Goal: Task Accomplishment & Management: Use online tool/utility

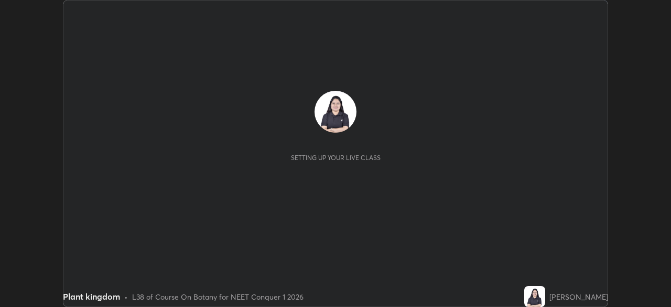
scroll to position [307, 671]
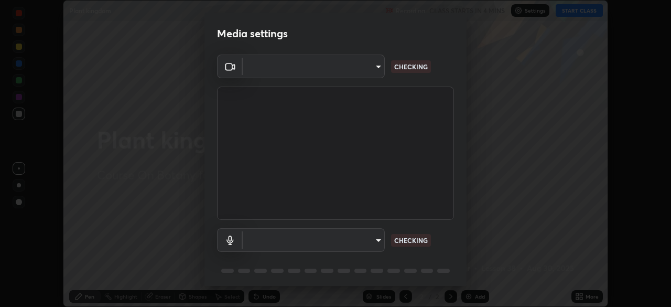
type input "ed5728659d4a2628327284da790eb6393f1623e3a82d583cb44db94038f4ead1"
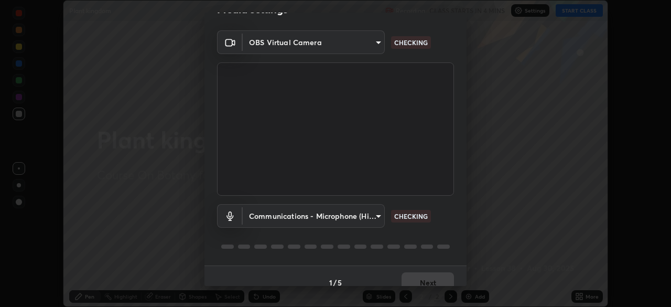
click at [315, 215] on body "Erase all Plant kingdom Recording CLASS STARTS IN 4 MINS Settings START CLASS S…" at bounding box center [335, 153] width 671 height 307
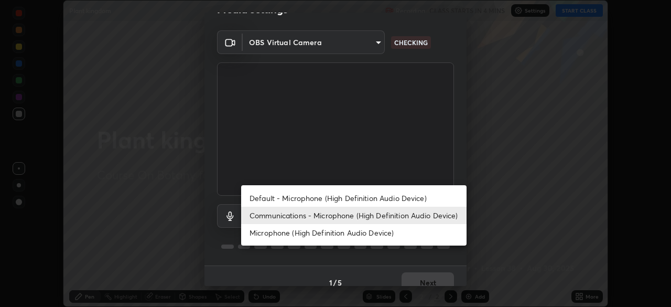
click at [336, 196] on li "Default - Microphone (High Definition Audio Device)" at bounding box center [353, 197] width 225 height 17
type input "default"
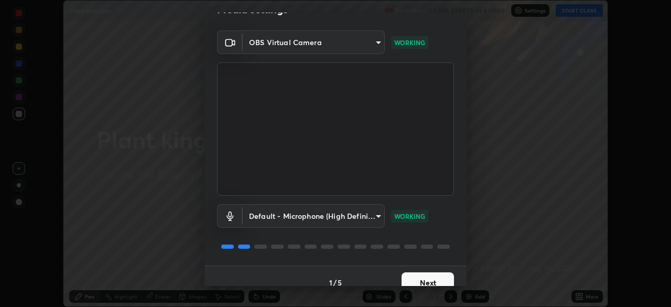
click at [420, 280] on button "Next" at bounding box center [428, 282] width 52 height 21
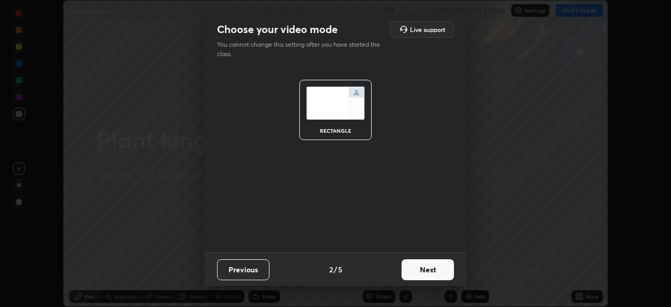
click at [412, 278] on button "Next" at bounding box center [428, 269] width 52 height 21
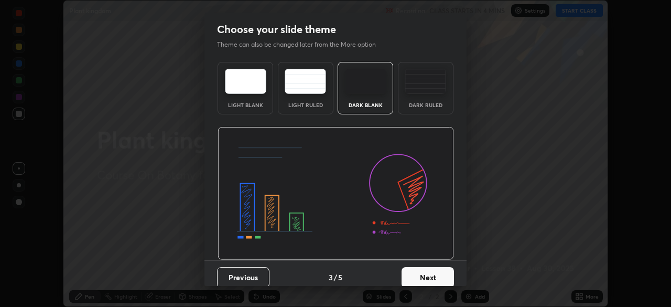
click at [408, 273] on button "Next" at bounding box center [428, 277] width 52 height 21
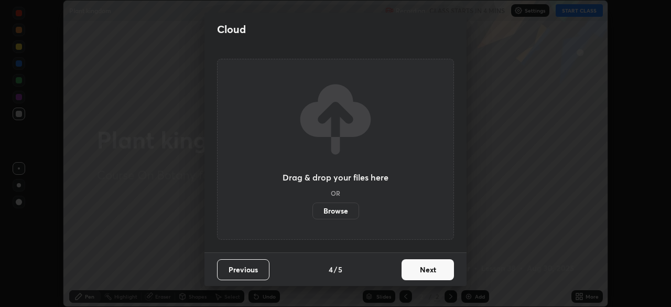
click at [436, 278] on button "Next" at bounding box center [428, 269] width 52 height 21
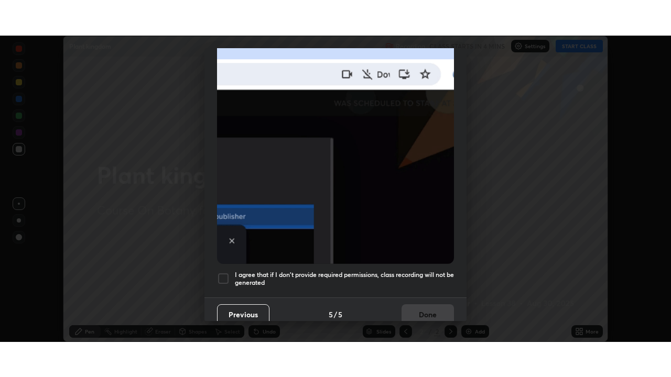
scroll to position [248, 0]
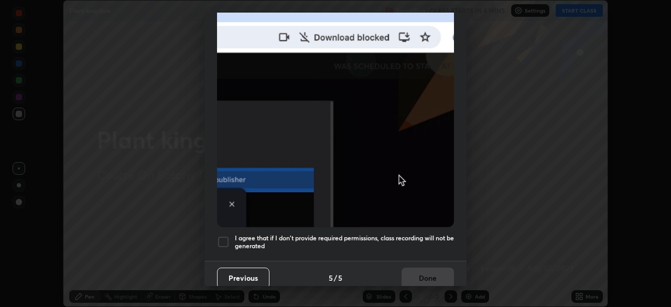
click at [349, 241] on h5 "I agree that if I don't provide required permissions, class recording will not …" at bounding box center [344, 242] width 219 height 16
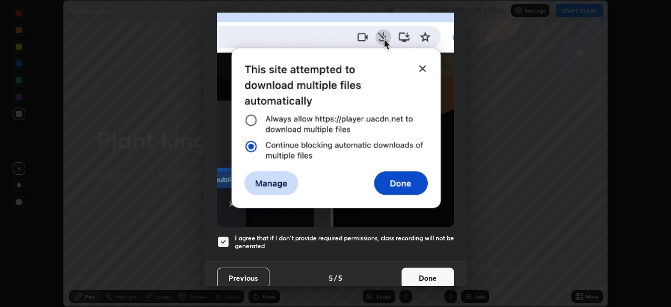
click at [409, 269] on button "Done" at bounding box center [428, 277] width 52 height 21
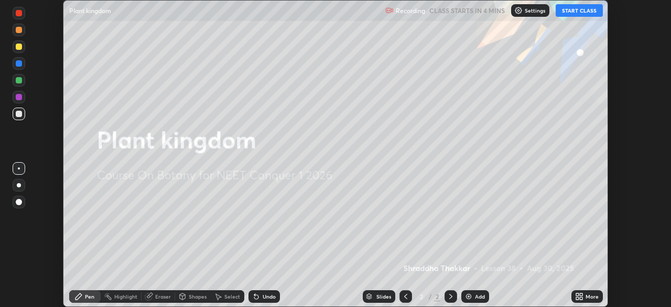
click at [570, 11] on button "START CLASS" at bounding box center [579, 10] width 47 height 13
click at [586, 297] on div "More" at bounding box center [592, 296] width 13 height 5
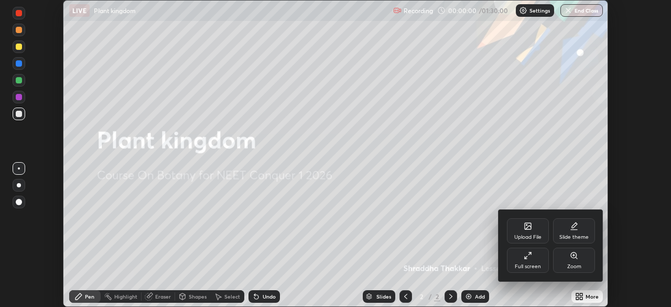
click at [521, 260] on div "Full screen" at bounding box center [528, 259] width 42 height 25
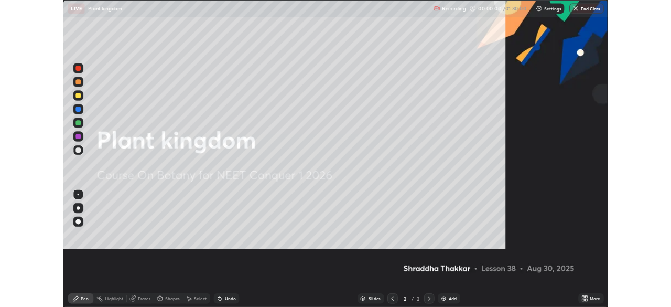
scroll to position [377, 671]
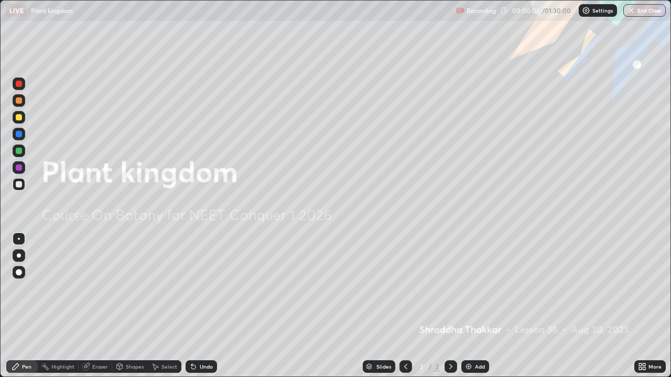
click at [648, 306] on div "More" at bounding box center [649, 367] width 31 height 13
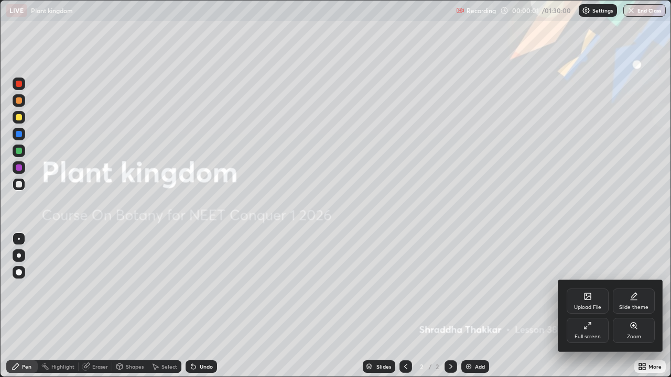
click at [580, 296] on div "Upload File" at bounding box center [588, 301] width 42 height 25
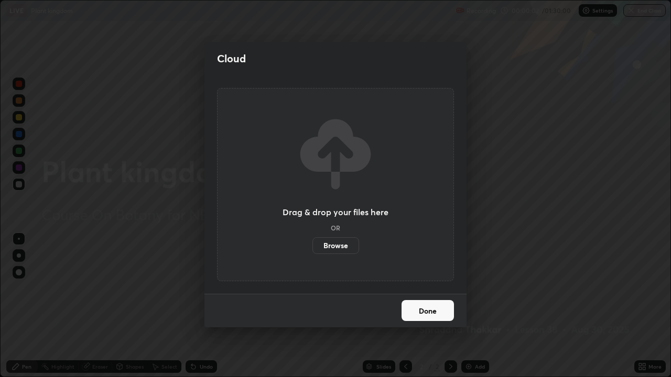
click at [351, 250] on label "Browse" at bounding box center [335, 245] width 47 height 17
click at [312, 250] on input "Browse" at bounding box center [312, 245] width 0 height 17
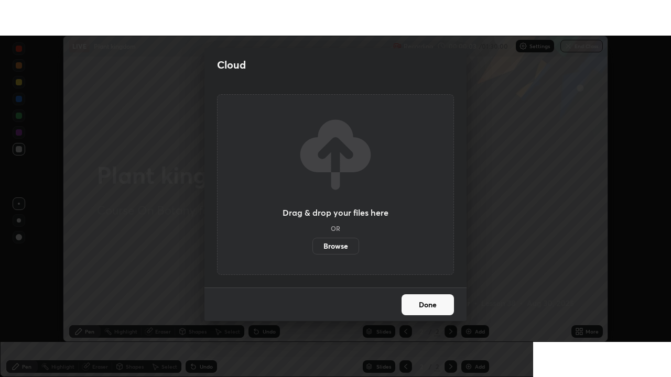
scroll to position [52117, 51753]
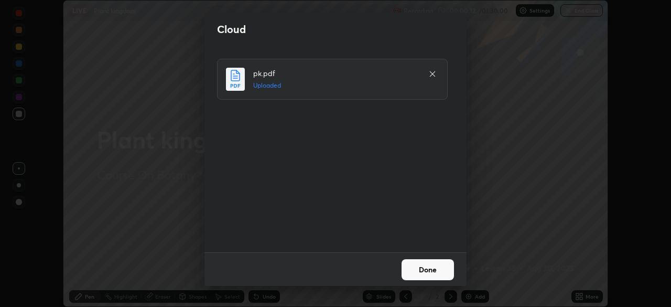
click at [416, 275] on button "Done" at bounding box center [428, 269] width 52 height 21
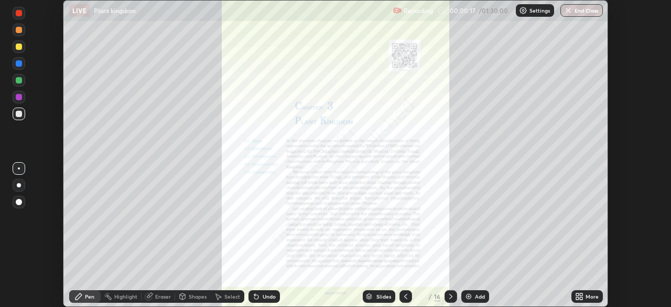
click at [581, 294] on icon at bounding box center [581, 294] width 3 height 3
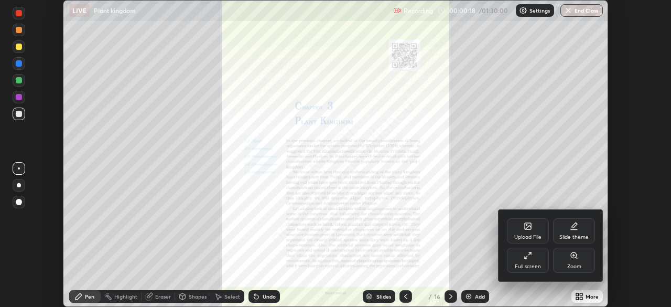
click at [537, 269] on div "Full screen" at bounding box center [528, 259] width 42 height 25
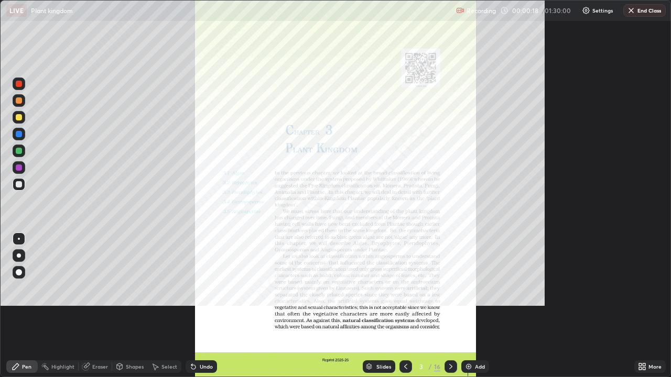
scroll to position [377, 671]
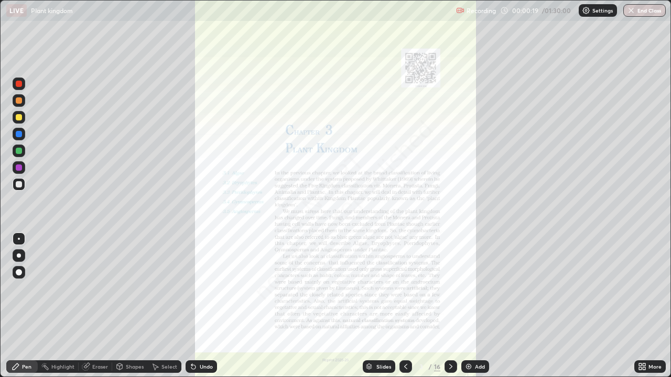
click at [405, 306] on icon at bounding box center [406, 367] width 8 height 8
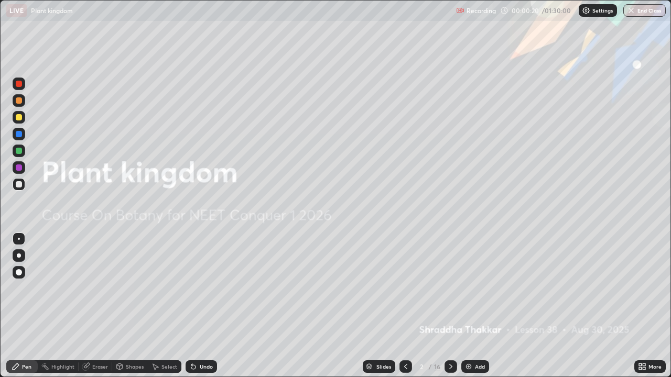
click at [469, 306] on img at bounding box center [468, 367] width 8 height 8
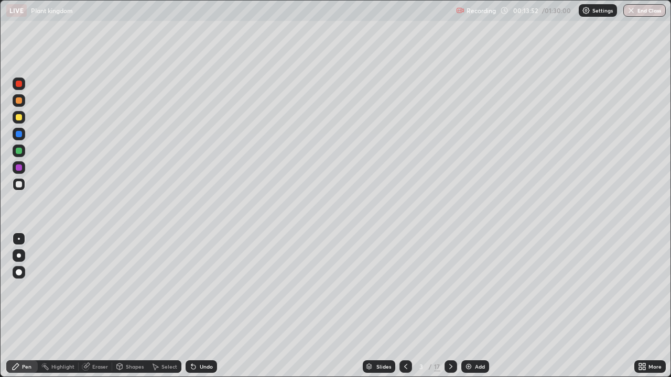
click at [200, 306] on div "Undo" at bounding box center [206, 366] width 13 height 5
click at [19, 133] on div at bounding box center [19, 134] width 6 height 6
click at [144, 306] on div "Shapes" at bounding box center [130, 367] width 36 height 13
click at [450, 306] on icon at bounding box center [451, 367] width 8 height 8
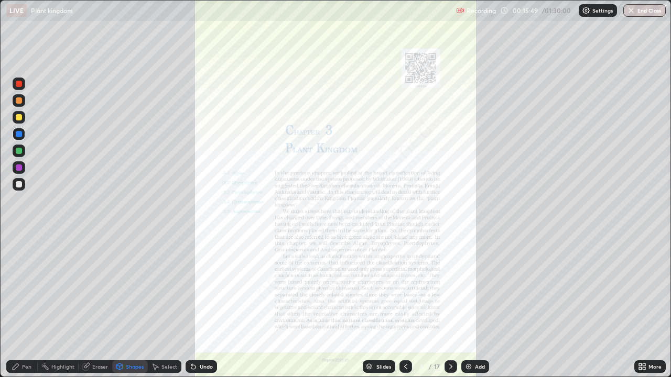
click at [406, 306] on icon at bounding box center [406, 367] width 8 height 8
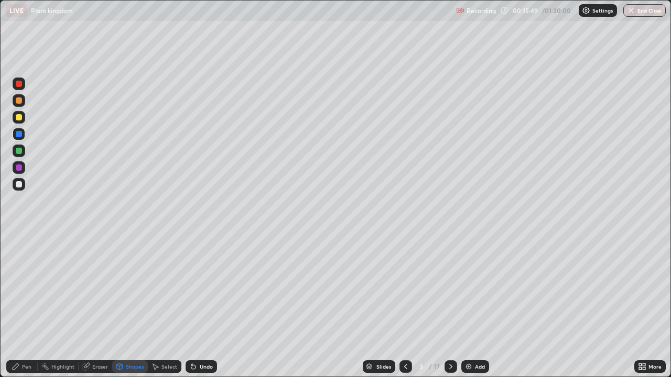
click at [469, 306] on img at bounding box center [468, 367] width 8 height 8
click at [23, 186] on div at bounding box center [19, 184] width 13 height 13
click at [29, 306] on div "Pen" at bounding box center [26, 366] width 9 height 5
click at [211, 306] on div "Undo" at bounding box center [206, 366] width 13 height 5
click at [472, 306] on img at bounding box center [468, 367] width 8 height 8
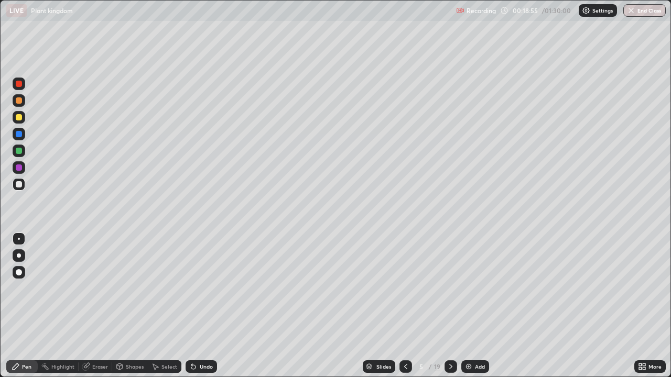
click at [19, 118] on div at bounding box center [19, 117] width 6 height 6
click at [405, 306] on icon at bounding box center [406, 367] width 8 height 8
click at [445, 306] on div at bounding box center [451, 367] width 13 height 13
click at [20, 133] on div at bounding box center [19, 134] width 6 height 6
click at [19, 151] on div at bounding box center [19, 151] width 6 height 6
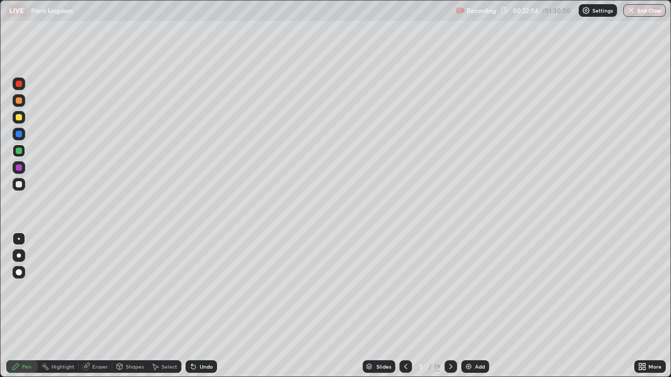
click at [17, 185] on div at bounding box center [19, 184] width 6 height 6
click at [16, 185] on div at bounding box center [19, 184] width 6 height 6
click at [21, 170] on div at bounding box center [19, 168] width 6 height 6
click at [196, 306] on div "Undo" at bounding box center [201, 367] width 31 height 13
click at [143, 306] on div "Shapes" at bounding box center [130, 366] width 36 height 21
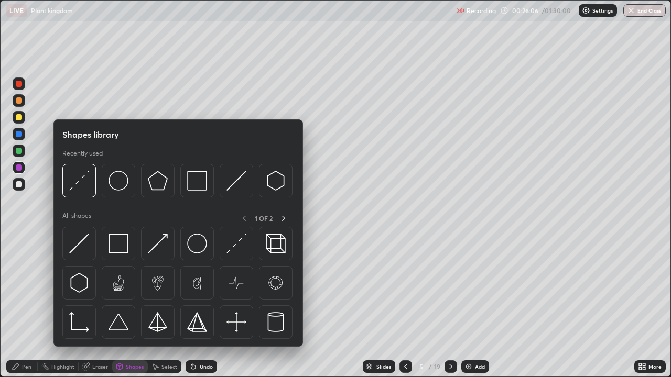
click at [160, 306] on div "Shapes library Recently used All shapes 1 OF 2" at bounding box center [178, 234] width 250 height 228
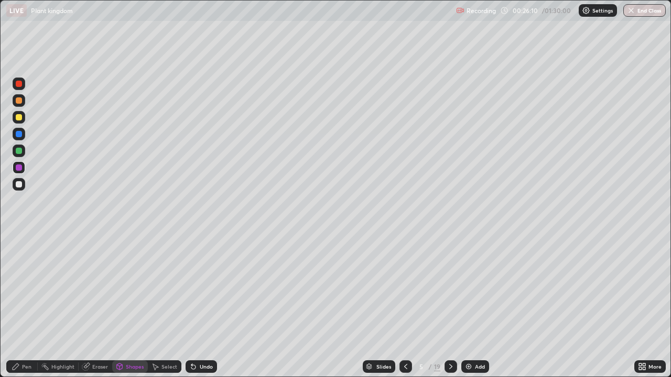
click at [22, 306] on div "Pen" at bounding box center [26, 366] width 9 height 5
click at [210, 306] on div "Undo" at bounding box center [206, 366] width 13 height 5
click at [202, 306] on div "Undo" at bounding box center [201, 367] width 31 height 13
click at [204, 306] on div "Undo" at bounding box center [206, 366] width 13 height 5
click at [208, 306] on div "Undo" at bounding box center [206, 366] width 13 height 5
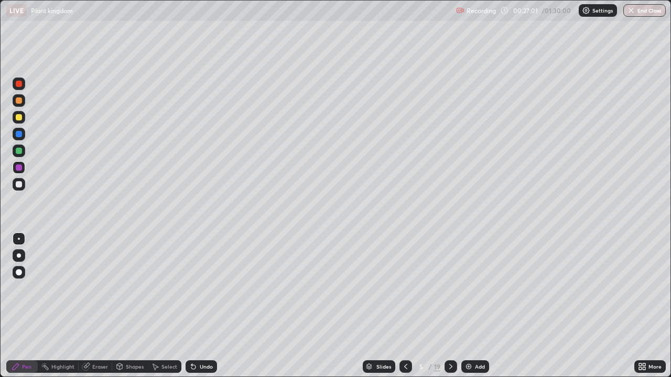
click at [203, 306] on div "Undo" at bounding box center [206, 366] width 13 height 5
click at [449, 306] on icon at bounding box center [451, 367] width 8 height 8
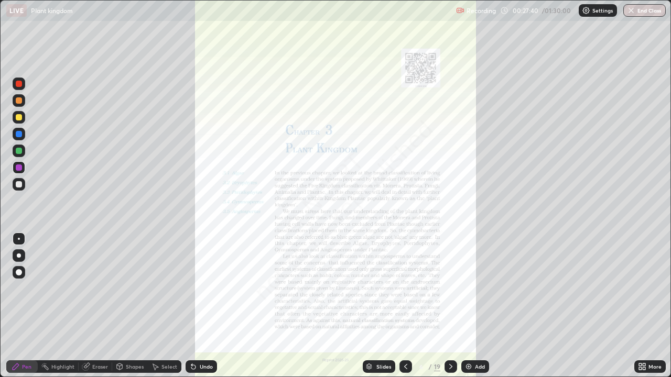
click at [404, 306] on icon at bounding box center [406, 367] width 8 height 8
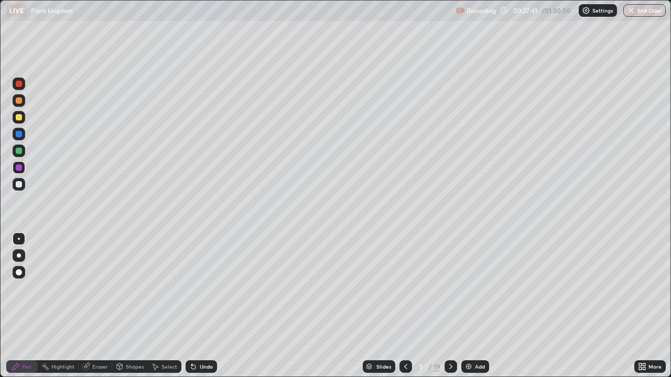
click at [469, 306] on img at bounding box center [468, 367] width 8 height 8
click at [20, 152] on div at bounding box center [19, 151] width 6 height 6
click at [450, 306] on icon at bounding box center [451, 367] width 8 height 8
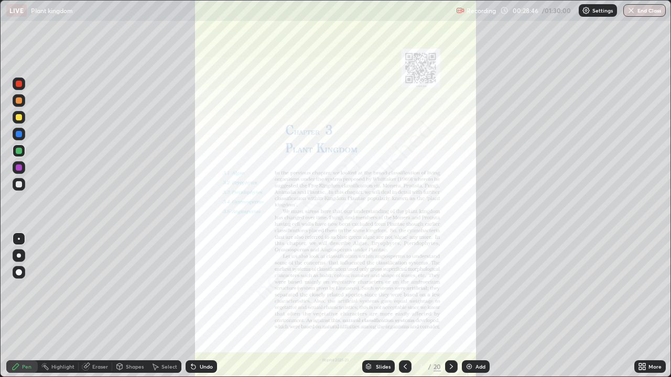
click at [405, 306] on icon at bounding box center [405, 367] width 8 height 8
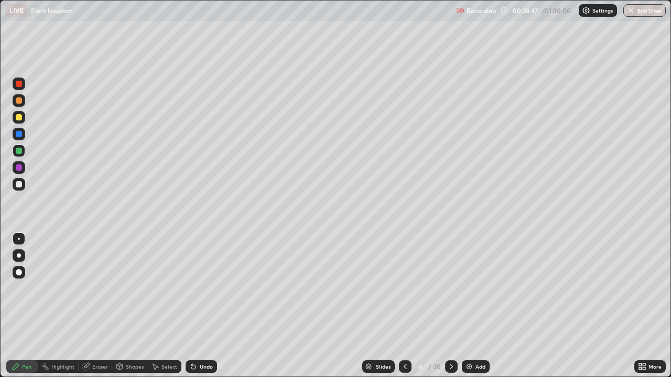
click at [476, 306] on div "Add" at bounding box center [480, 366] width 10 height 5
click at [23, 186] on div at bounding box center [19, 184] width 13 height 13
click at [23, 152] on div at bounding box center [19, 151] width 13 height 13
click at [19, 169] on div at bounding box center [19, 168] width 6 height 6
click at [19, 152] on div at bounding box center [19, 151] width 6 height 6
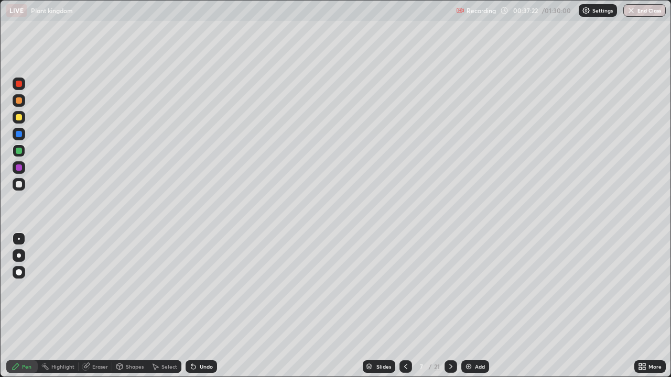
click at [405, 306] on icon at bounding box center [405, 366] width 3 height 5
click at [20, 182] on div at bounding box center [19, 184] width 6 height 6
click at [202, 306] on div "Undo" at bounding box center [206, 366] width 13 height 5
click at [21, 152] on div at bounding box center [19, 151] width 6 height 6
click at [18, 118] on div at bounding box center [19, 117] width 6 height 6
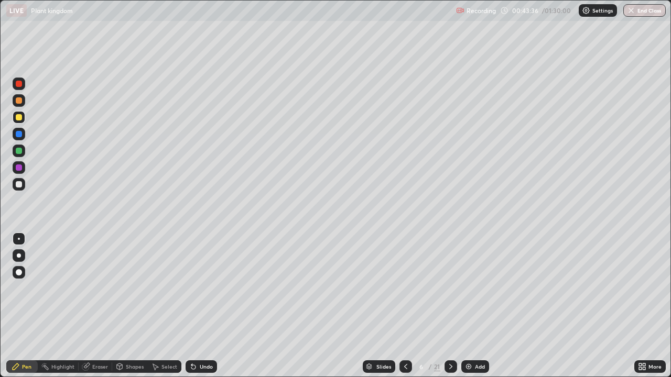
click at [450, 306] on icon at bounding box center [451, 367] width 8 height 8
click at [450, 306] on div at bounding box center [451, 367] width 13 height 13
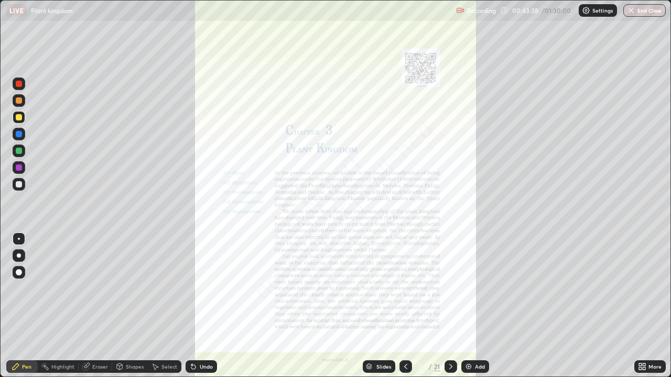
click at [405, 306] on icon at bounding box center [406, 367] width 8 height 8
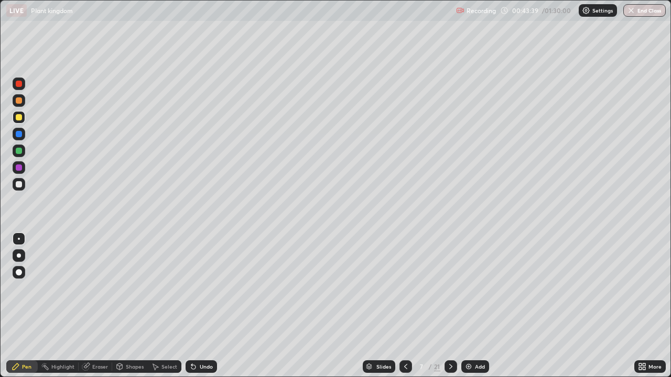
click at [471, 306] on img at bounding box center [468, 367] width 8 height 8
click at [18, 152] on div at bounding box center [19, 151] width 6 height 6
click at [19, 186] on div at bounding box center [19, 184] width 6 height 6
click at [18, 117] on div at bounding box center [19, 117] width 6 height 6
click at [445, 306] on div at bounding box center [451, 367] width 13 height 13
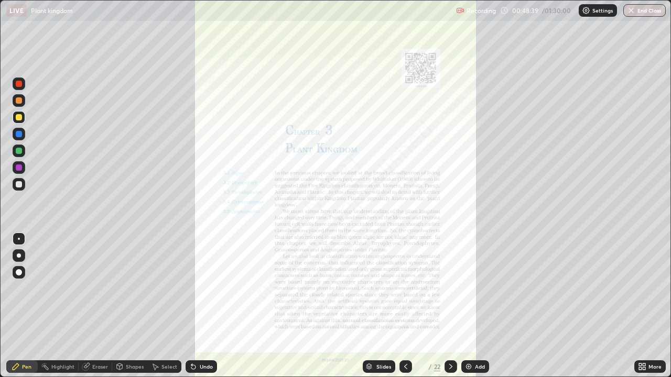
click at [407, 306] on div at bounding box center [405, 367] width 13 height 13
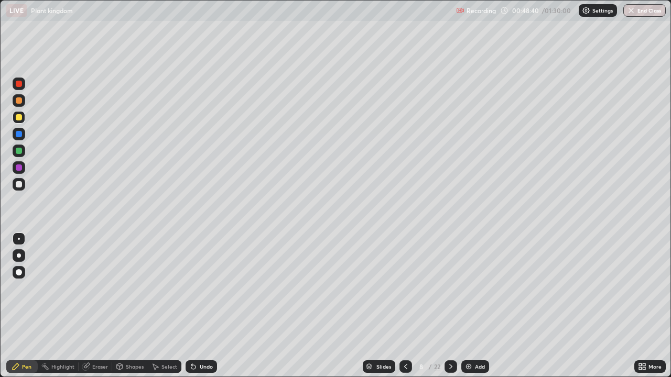
click at [467, 306] on img at bounding box center [468, 367] width 8 height 8
click at [19, 152] on div at bounding box center [19, 151] width 6 height 6
click at [19, 118] on div at bounding box center [19, 117] width 6 height 6
click at [23, 153] on div at bounding box center [19, 151] width 13 height 13
click at [208, 306] on div "Undo" at bounding box center [201, 367] width 31 height 13
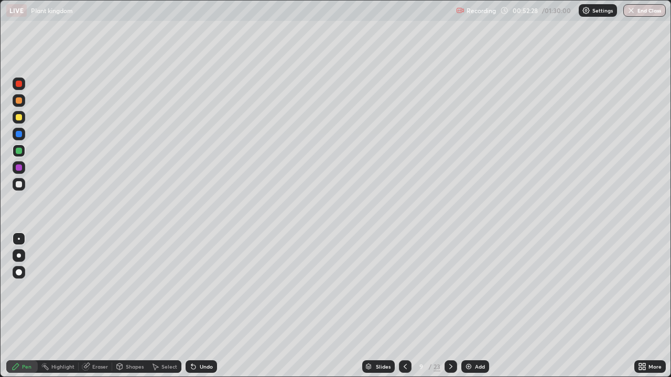
click at [208, 306] on div "Undo" at bounding box center [201, 367] width 31 height 13
click at [375, 306] on div "Slides" at bounding box center [378, 367] width 33 height 13
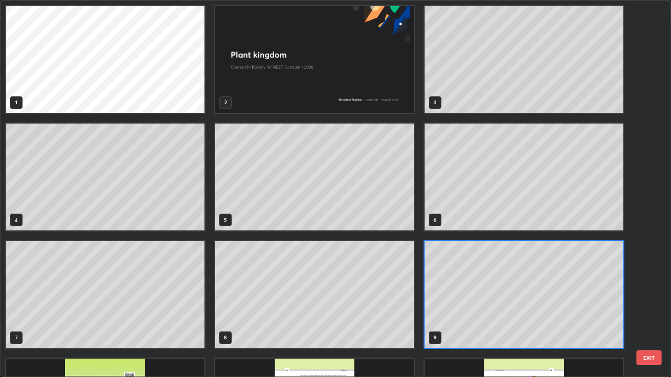
scroll to position [373, 665]
click at [645, 253] on div "1 2 3 4 5 6 7 8 9 10 11 12 13 14 15" at bounding box center [327, 189] width 652 height 376
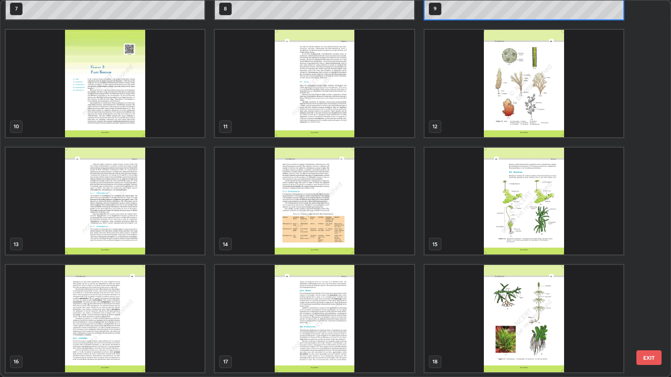
click at [185, 229] on img "grid" at bounding box center [105, 201] width 199 height 107
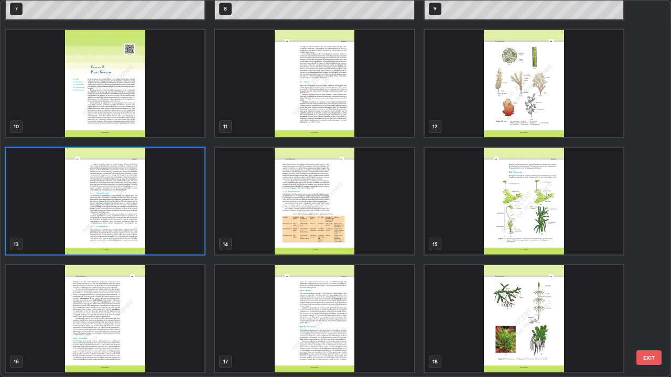
click at [178, 225] on img "grid" at bounding box center [105, 201] width 199 height 107
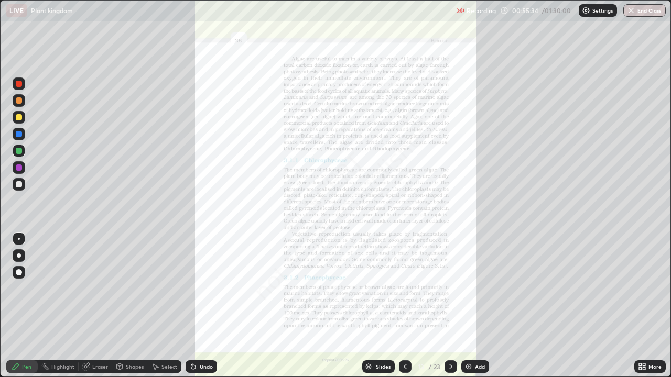
click at [645, 306] on icon at bounding box center [644, 368] width 3 height 3
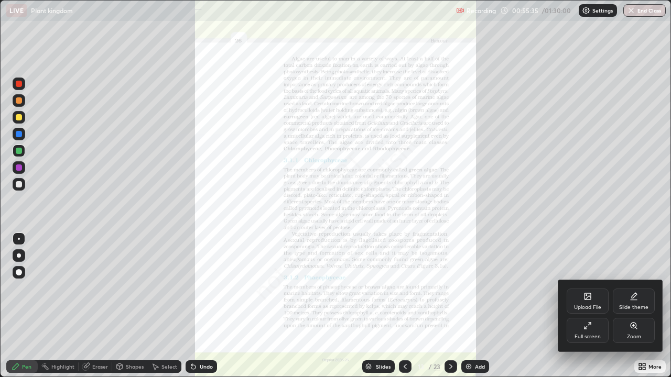
click at [639, 306] on div "Zoom" at bounding box center [634, 336] width 14 height 5
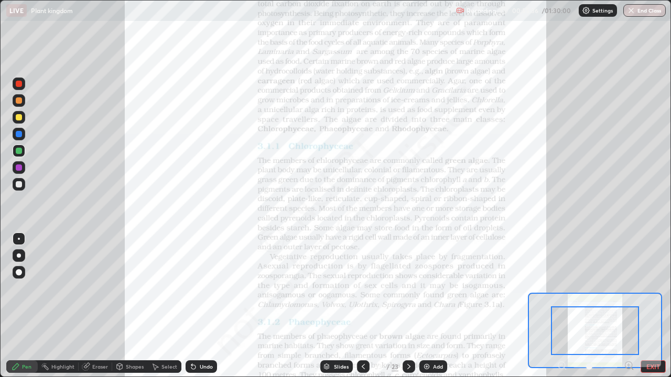
click at [628, 306] on icon at bounding box center [629, 365] width 3 height 0
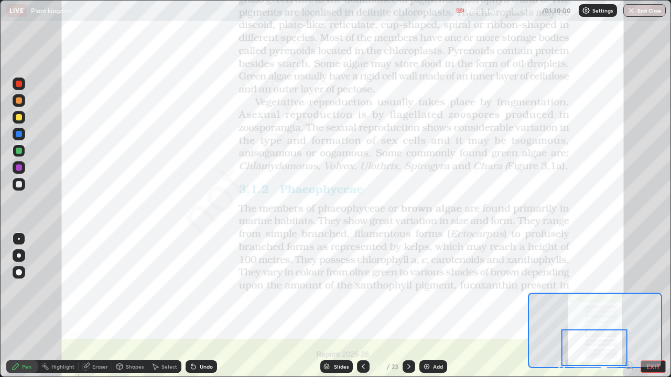
click at [629, 306] on icon at bounding box center [629, 365] width 3 height 0
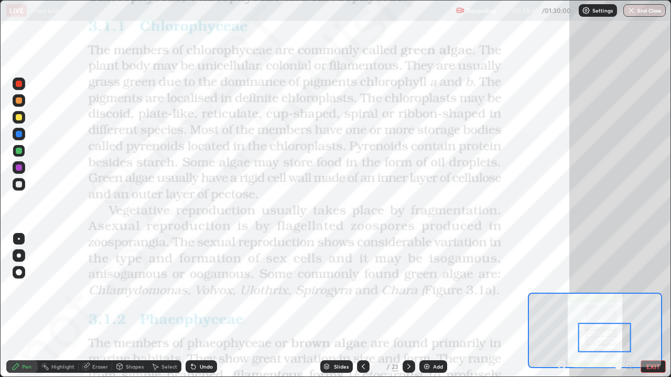
click at [19, 84] on div at bounding box center [19, 84] width 6 height 6
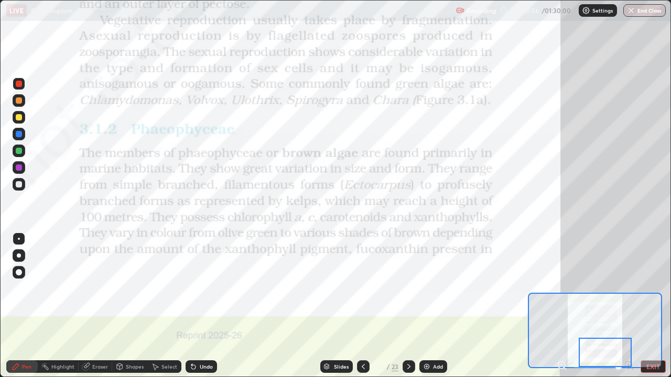
click at [196, 306] on div "Undo" at bounding box center [201, 367] width 31 height 13
click at [409, 306] on icon at bounding box center [409, 367] width 8 height 8
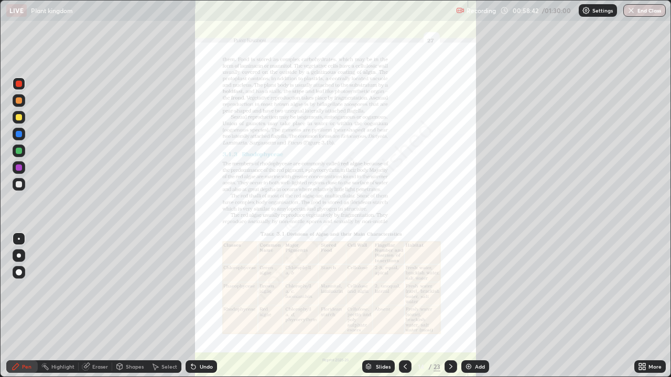
click at [644, 306] on div "More" at bounding box center [649, 367] width 31 height 13
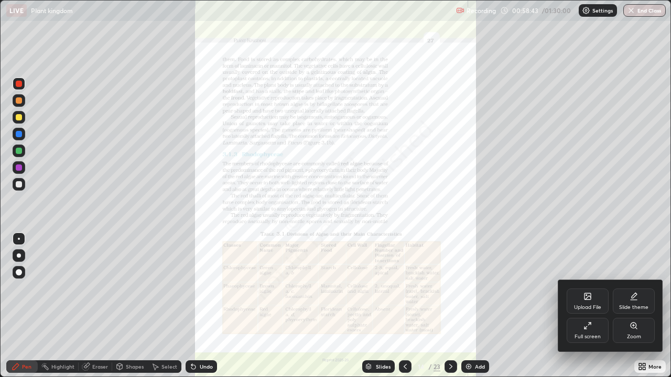
click at [631, 306] on div "Zoom" at bounding box center [634, 336] width 14 height 5
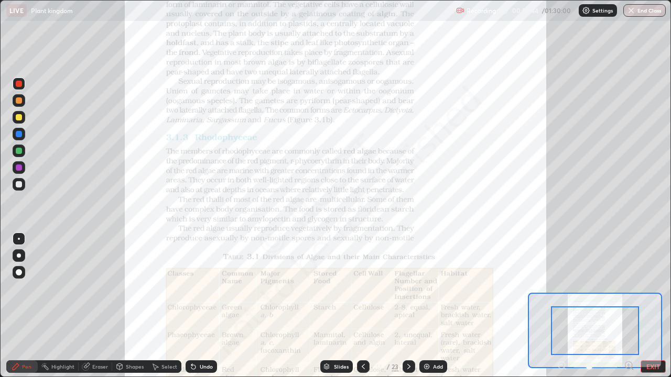
click at [628, 306] on icon at bounding box center [629, 365] width 3 height 0
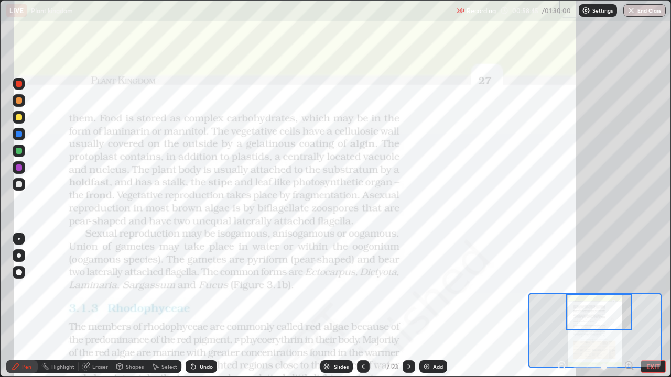
click at [629, 306] on icon at bounding box center [629, 365] width 0 height 3
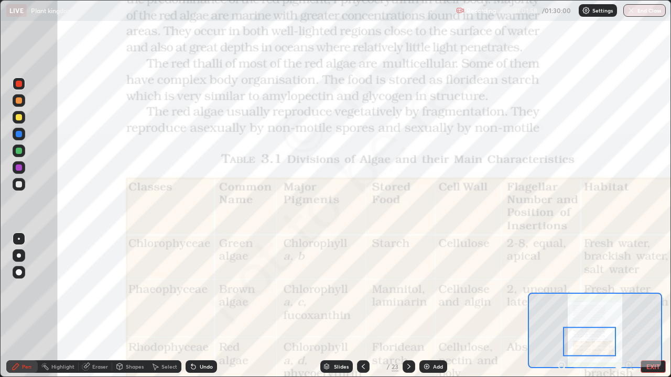
click at [410, 306] on icon at bounding box center [409, 367] width 8 height 8
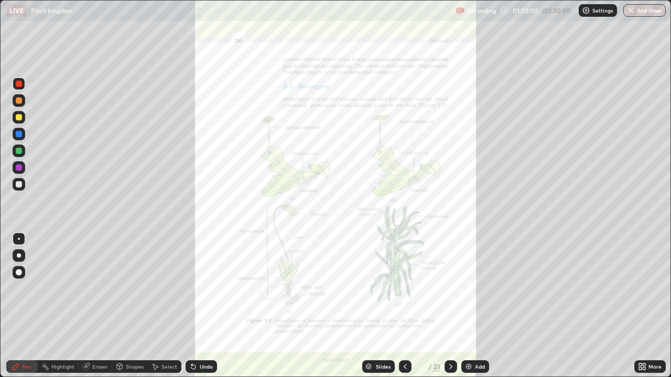
click at [644, 306] on icon at bounding box center [644, 368] width 3 height 3
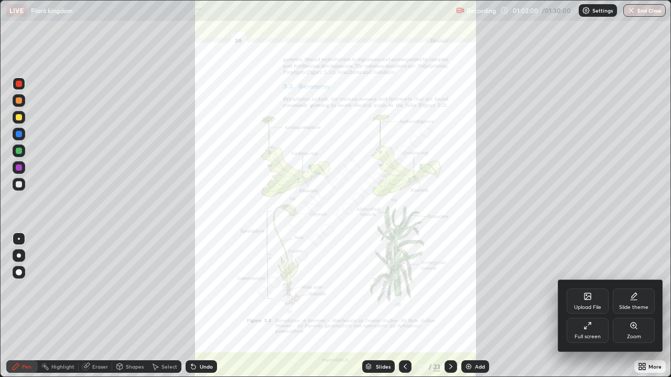
click at [635, 306] on div "Zoom" at bounding box center [634, 336] width 14 height 5
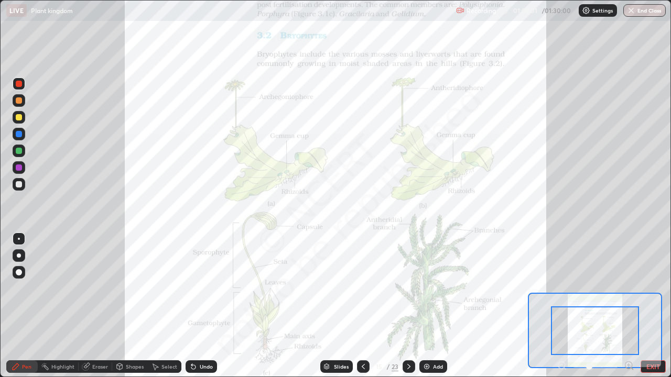
click at [629, 306] on icon at bounding box center [629, 365] width 3 height 0
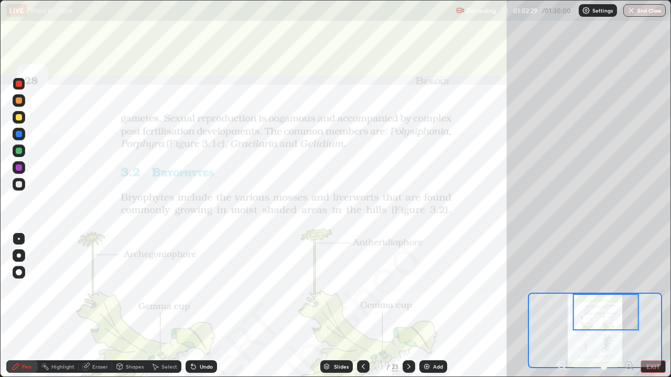
click at [358, 306] on div at bounding box center [363, 367] width 13 height 13
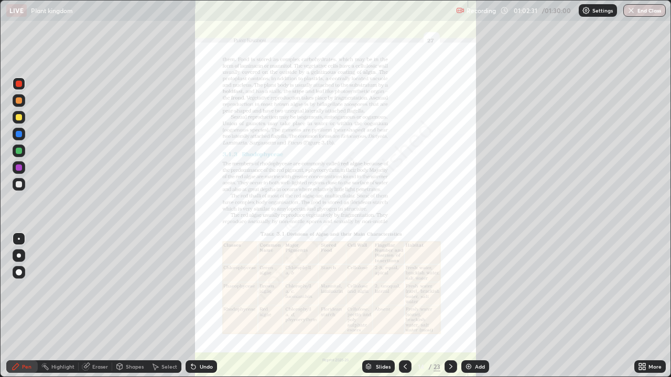
click at [643, 306] on icon at bounding box center [642, 367] width 8 height 8
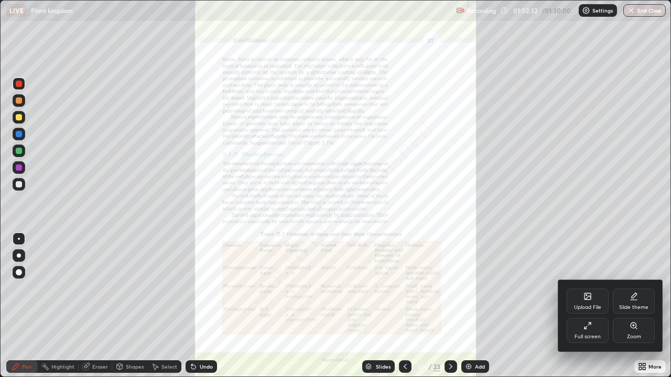
click at [631, 306] on div "Zoom" at bounding box center [634, 336] width 14 height 5
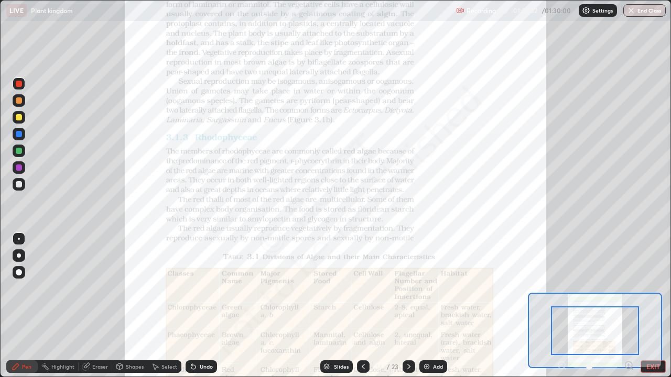
click at [629, 306] on icon at bounding box center [629, 365] width 3 height 0
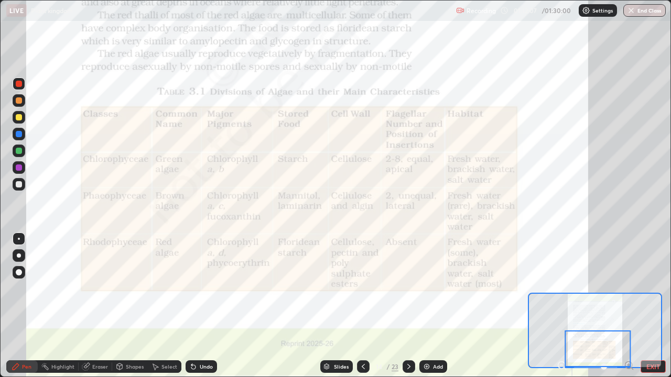
click at [407, 306] on icon at bounding box center [409, 367] width 8 height 8
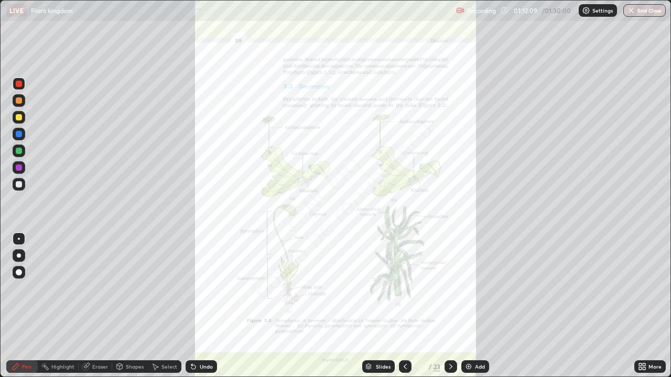
click at [643, 306] on icon at bounding box center [642, 367] width 8 height 8
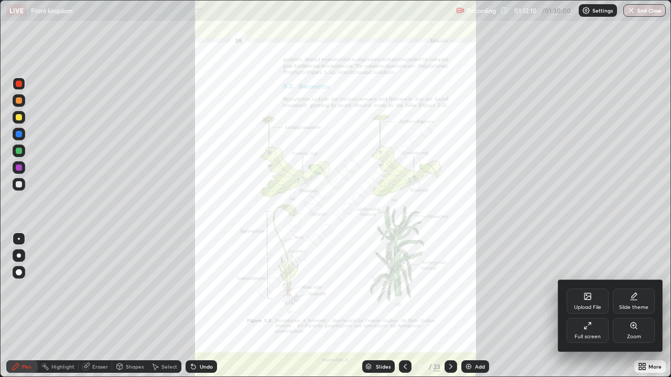
click at [626, 306] on div "Zoom" at bounding box center [634, 330] width 42 height 25
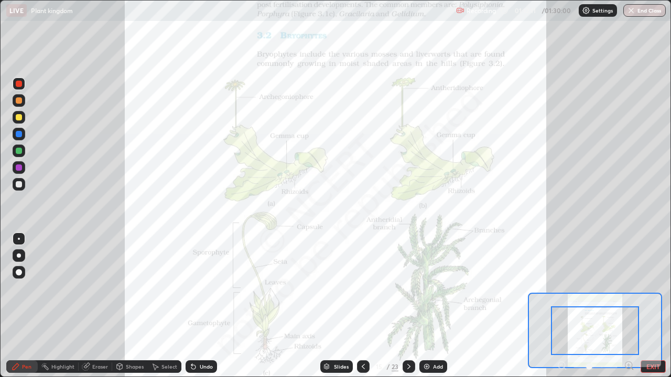
click at [628, 306] on icon at bounding box center [629, 365] width 3 height 0
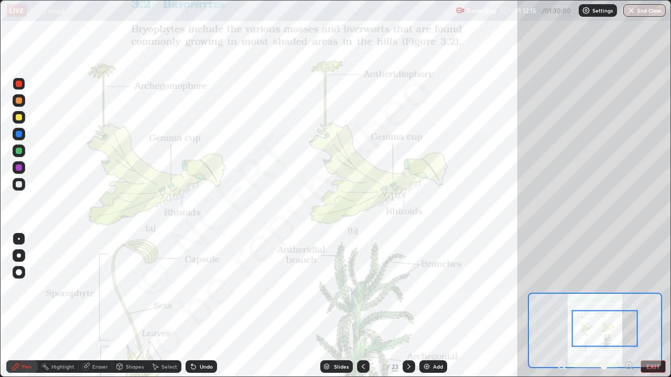
click at [23, 87] on div at bounding box center [19, 84] width 13 height 13
click at [404, 306] on div at bounding box center [409, 367] width 13 height 13
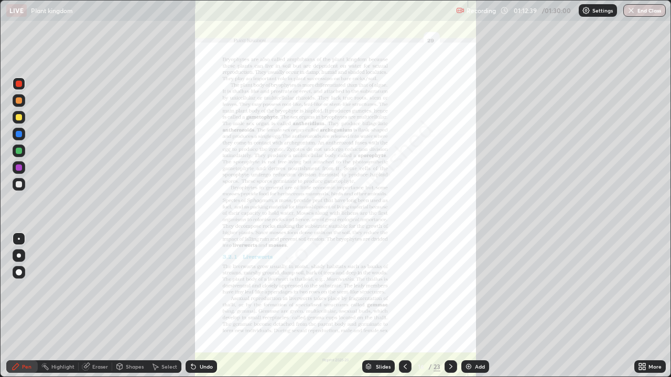
click at [642, 306] on icon at bounding box center [642, 367] width 8 height 8
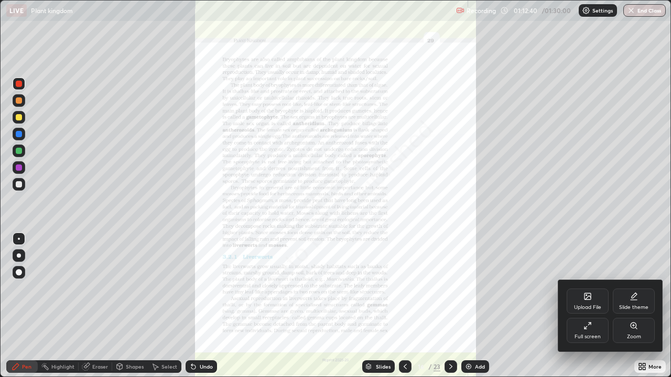
click at [628, 306] on div "Zoom" at bounding box center [634, 336] width 14 height 5
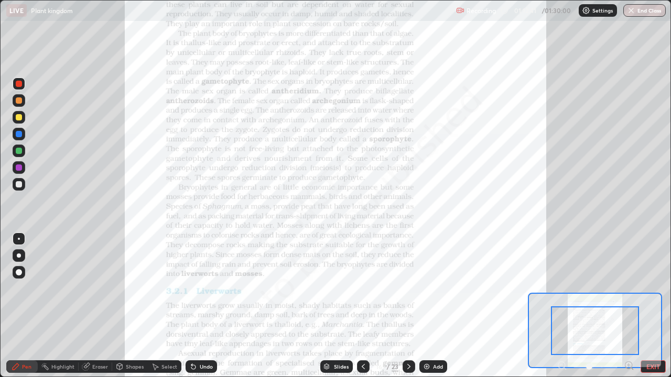
click at [628, 306] on icon at bounding box center [629, 365] width 3 height 0
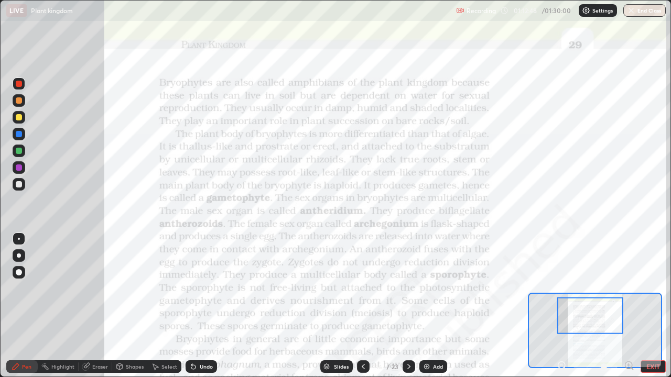
click at [629, 306] on icon at bounding box center [629, 365] width 0 height 3
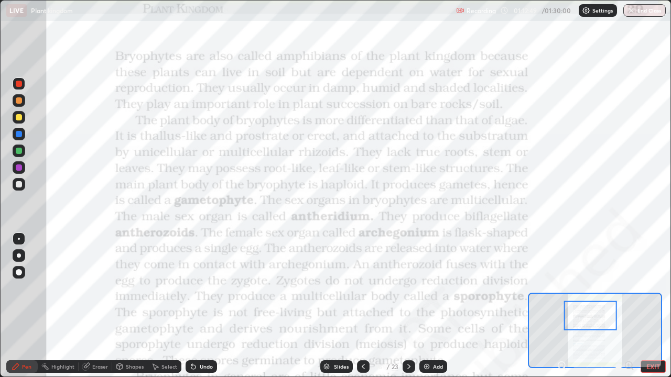
click at [602, 306] on div at bounding box center [590, 315] width 53 height 29
click at [196, 306] on icon at bounding box center [193, 367] width 8 height 8
click at [204, 306] on div "Undo" at bounding box center [201, 367] width 31 height 13
click at [203, 306] on div "Undo" at bounding box center [201, 367] width 31 height 13
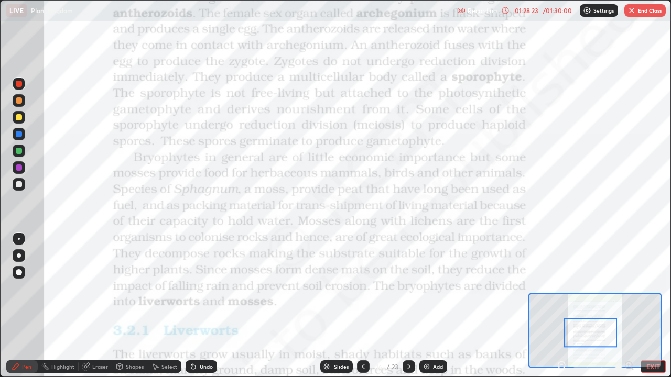
click at [362, 306] on icon at bounding box center [363, 367] width 8 height 8
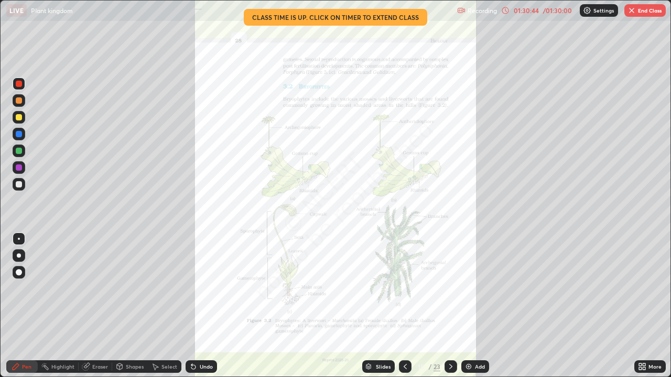
click at [450, 306] on icon at bounding box center [451, 367] width 8 height 8
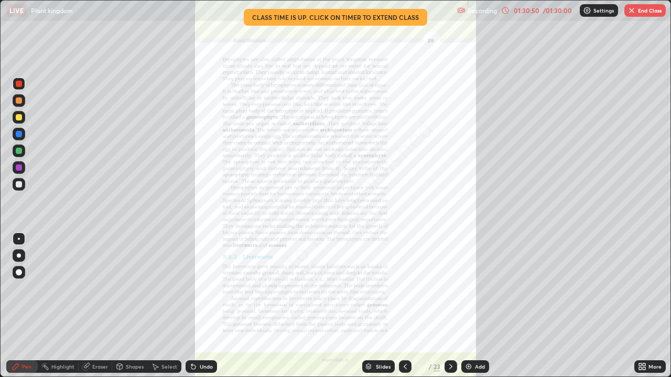
click at [644, 12] on button "End Class" at bounding box center [644, 10] width 41 height 13
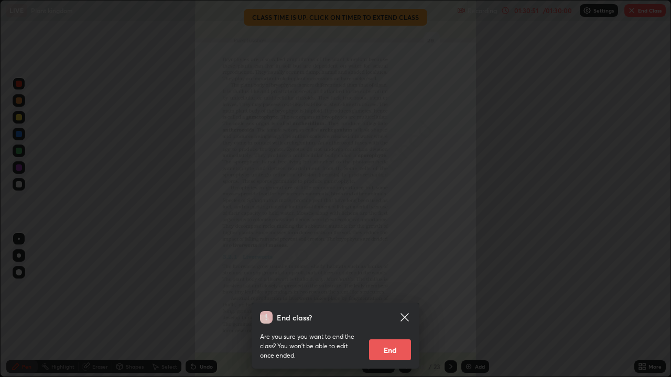
click at [402, 306] on button "End" at bounding box center [390, 350] width 42 height 21
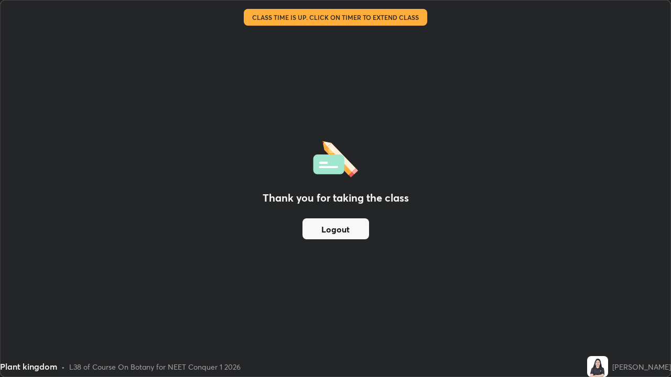
click at [343, 230] on button "Logout" at bounding box center [335, 229] width 67 height 21
click at [340, 229] on button "Logout" at bounding box center [335, 229] width 67 height 21
click at [337, 225] on button "Logout" at bounding box center [335, 229] width 67 height 21
click at [341, 221] on button "Logout" at bounding box center [335, 229] width 67 height 21
